Goal: Transaction & Acquisition: Purchase product/service

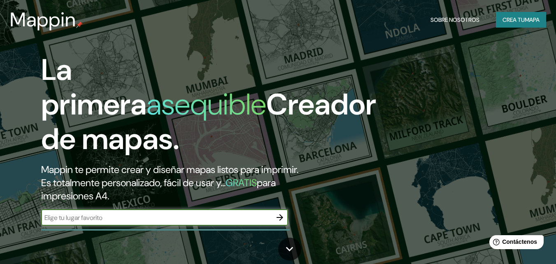
click at [281, 212] on button "button" at bounding box center [280, 217] width 16 height 16
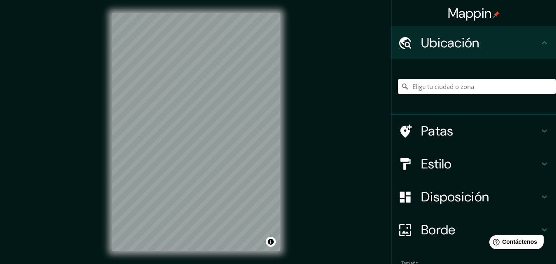
click at [438, 91] on input "Elige tu ciudad o zona" at bounding box center [477, 86] width 158 height 15
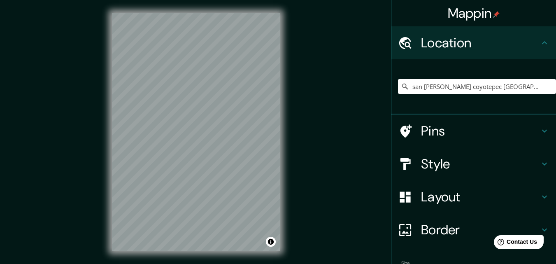
click at [440, 100] on div "san [PERSON_NAME] coyotepec oaxaca [PERSON_NAME] There was an error reaching th…" at bounding box center [477, 86] width 158 height 41
click at [519, 89] on input "san [PERSON_NAME] coyotepec [GEOGRAPHIC_DATA] [PERSON_NAME]" at bounding box center [477, 86] width 158 height 15
click at [522, 87] on input "san [PERSON_NAME] coyotepec [GEOGRAPHIC_DATA] [PERSON_NAME]" at bounding box center [477, 86] width 158 height 15
click at [473, 87] on input "san [PERSON_NAME] coyotepec [GEOGRAPHIC_DATA] [PERSON_NAME]" at bounding box center [477, 86] width 158 height 15
click at [469, 87] on input "san [PERSON_NAME] coyotepec [GEOGRAPHIC_DATA] [PERSON_NAME]" at bounding box center [477, 86] width 158 height 15
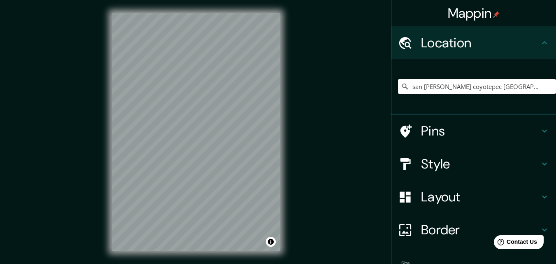
click at [472, 89] on input "san [PERSON_NAME] coyotepec [GEOGRAPHIC_DATA] [PERSON_NAME]" at bounding box center [477, 86] width 158 height 15
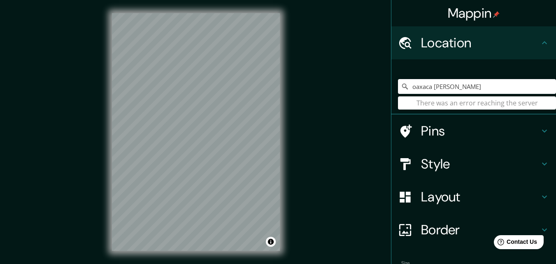
click at [543, 39] on icon at bounding box center [545, 43] width 10 height 10
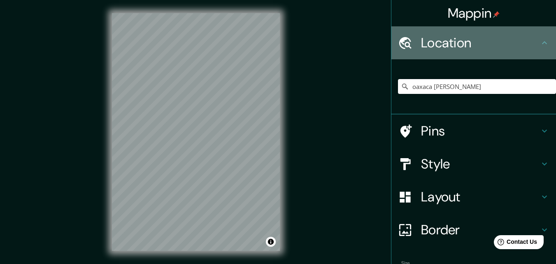
click at [543, 40] on icon at bounding box center [545, 43] width 10 height 10
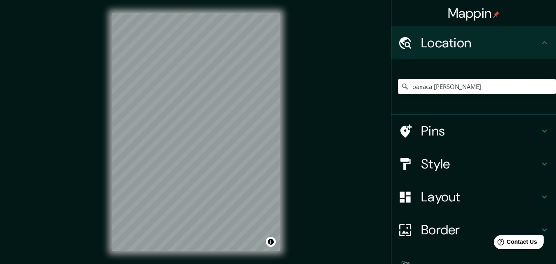
click at [495, 91] on input "oaxaca [PERSON_NAME]" at bounding box center [477, 86] width 158 height 15
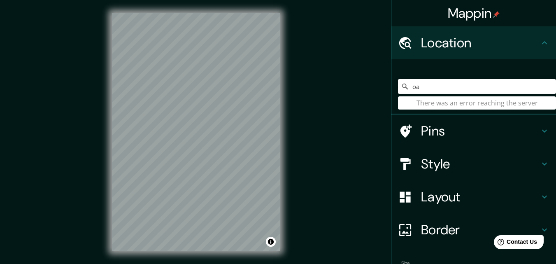
type input "o"
type input "lima"
click at [540, 44] on icon at bounding box center [545, 43] width 10 height 10
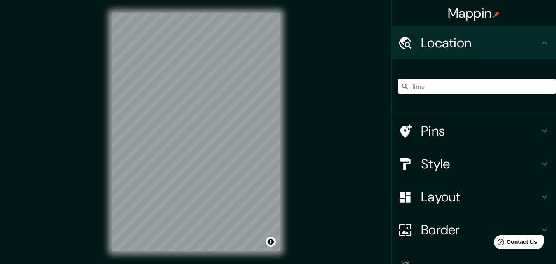
click at [540, 44] on icon at bounding box center [545, 43] width 10 height 10
click at [509, 80] on input "lima" at bounding box center [477, 86] width 158 height 15
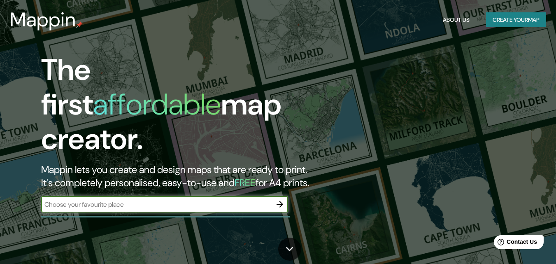
click at [123, 200] on input "text" at bounding box center [156, 204] width 231 height 9
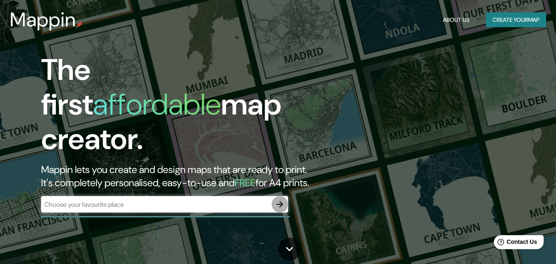
click at [281, 199] on icon "button" at bounding box center [280, 204] width 10 height 10
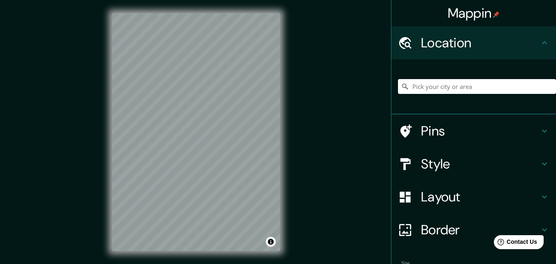
click at [281, 187] on div "© Mapbox © OpenStreetMap Improve this map" at bounding box center [196, 132] width 194 height 264
click at [340, 95] on div "Mappin Location Pins Style Layout Border Choose a border. Hint : you can make l…" at bounding box center [278, 138] width 556 height 277
click at [441, 83] on input "Pick your city or area" at bounding box center [477, 86] width 158 height 15
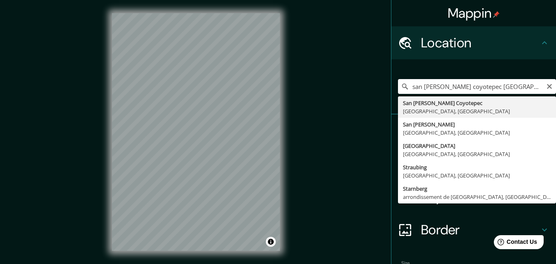
type input "San [PERSON_NAME] Coyotepec, [GEOGRAPHIC_DATA], [GEOGRAPHIC_DATA]"
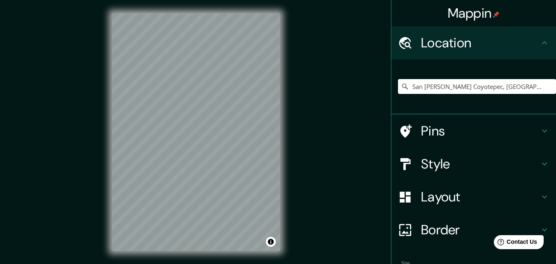
click at [355, 173] on div "Mappin Location [GEOGRAPHIC_DATA][PERSON_NAME], [GEOGRAPHIC_DATA], [GEOGRAPHIC_…" at bounding box center [278, 138] width 556 height 277
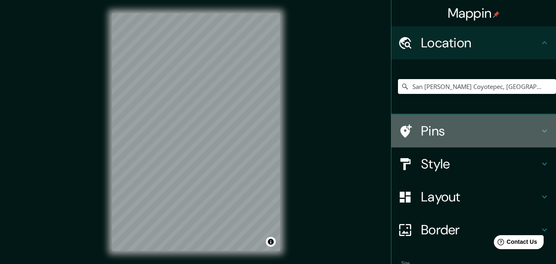
click at [431, 137] on h4 "Pins" at bounding box center [480, 131] width 119 height 16
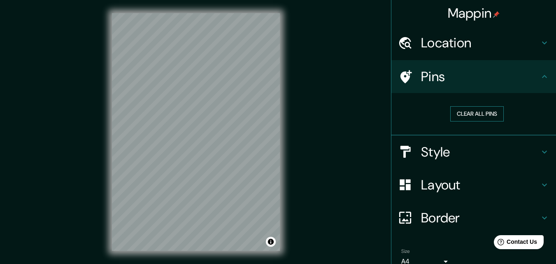
click at [463, 115] on button "Clear all pins" at bounding box center [478, 113] width 54 height 15
click at [475, 115] on button "Clear all pins" at bounding box center [478, 113] width 54 height 15
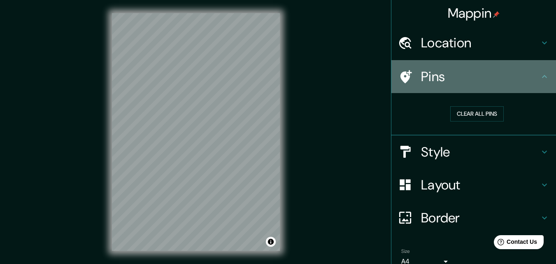
click at [427, 70] on h4 "Pins" at bounding box center [480, 76] width 119 height 16
click at [540, 79] on icon at bounding box center [545, 77] width 10 height 10
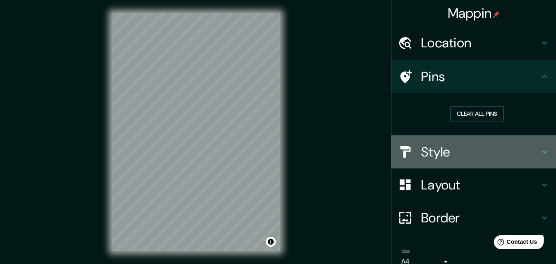
click at [451, 161] on div "Style" at bounding box center [474, 151] width 165 height 33
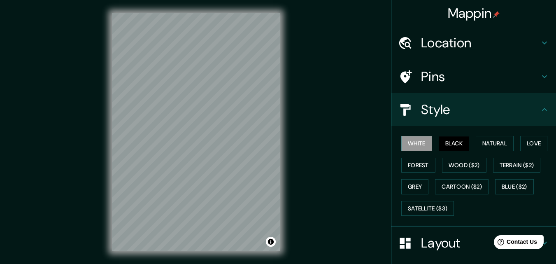
click at [442, 143] on button "Black" at bounding box center [454, 143] width 31 height 15
click at [484, 147] on button "Natural" at bounding box center [495, 143] width 38 height 15
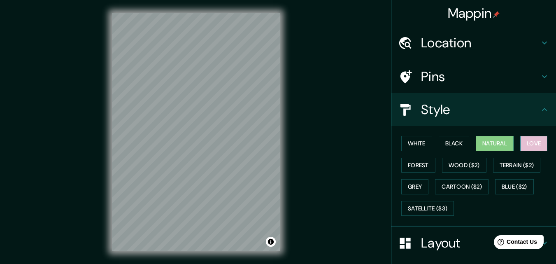
click at [524, 146] on button "Love" at bounding box center [534, 143] width 27 height 15
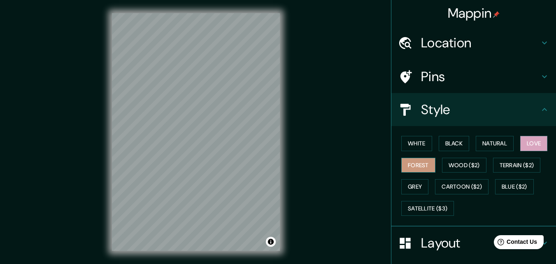
click at [420, 172] on button "Forest" at bounding box center [419, 165] width 34 height 15
click at [456, 168] on button "Wood ($2)" at bounding box center [464, 165] width 44 height 15
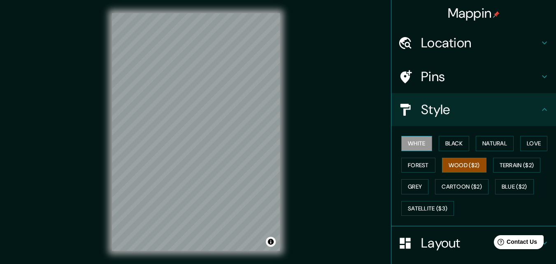
click at [418, 145] on button "White" at bounding box center [417, 143] width 31 height 15
click at [476, 148] on button "Natural" at bounding box center [495, 143] width 38 height 15
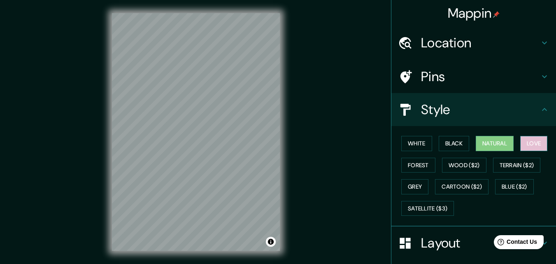
click at [525, 138] on button "Love" at bounding box center [534, 143] width 27 height 15
click at [500, 140] on button "Natural" at bounding box center [495, 143] width 38 height 15
click at [411, 163] on button "Forest" at bounding box center [419, 165] width 34 height 15
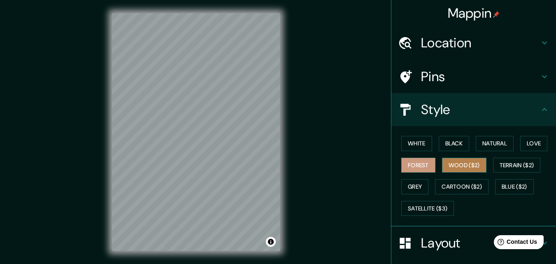
click at [453, 163] on button "Wood ($2)" at bounding box center [464, 165] width 44 height 15
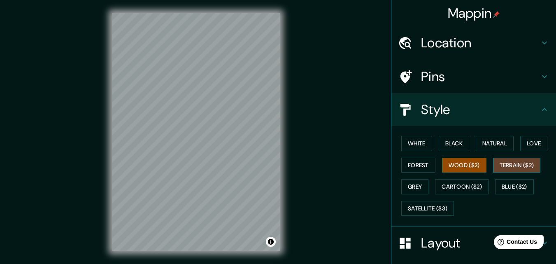
click at [500, 166] on button "Terrain ($2)" at bounding box center [517, 165] width 48 height 15
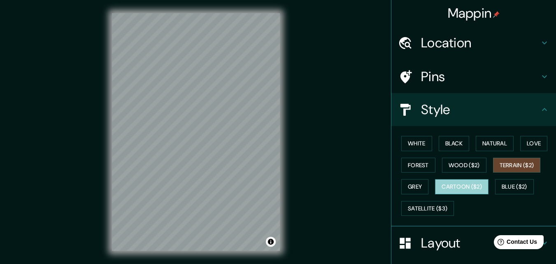
click at [448, 187] on button "Cartoon ($2)" at bounding box center [462, 186] width 54 height 15
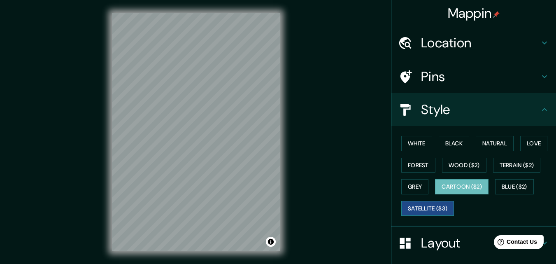
click at [421, 204] on button "Satellite ($3)" at bounding box center [428, 208] width 53 height 15
